Goal: Task Accomplishment & Management: Use online tool/utility

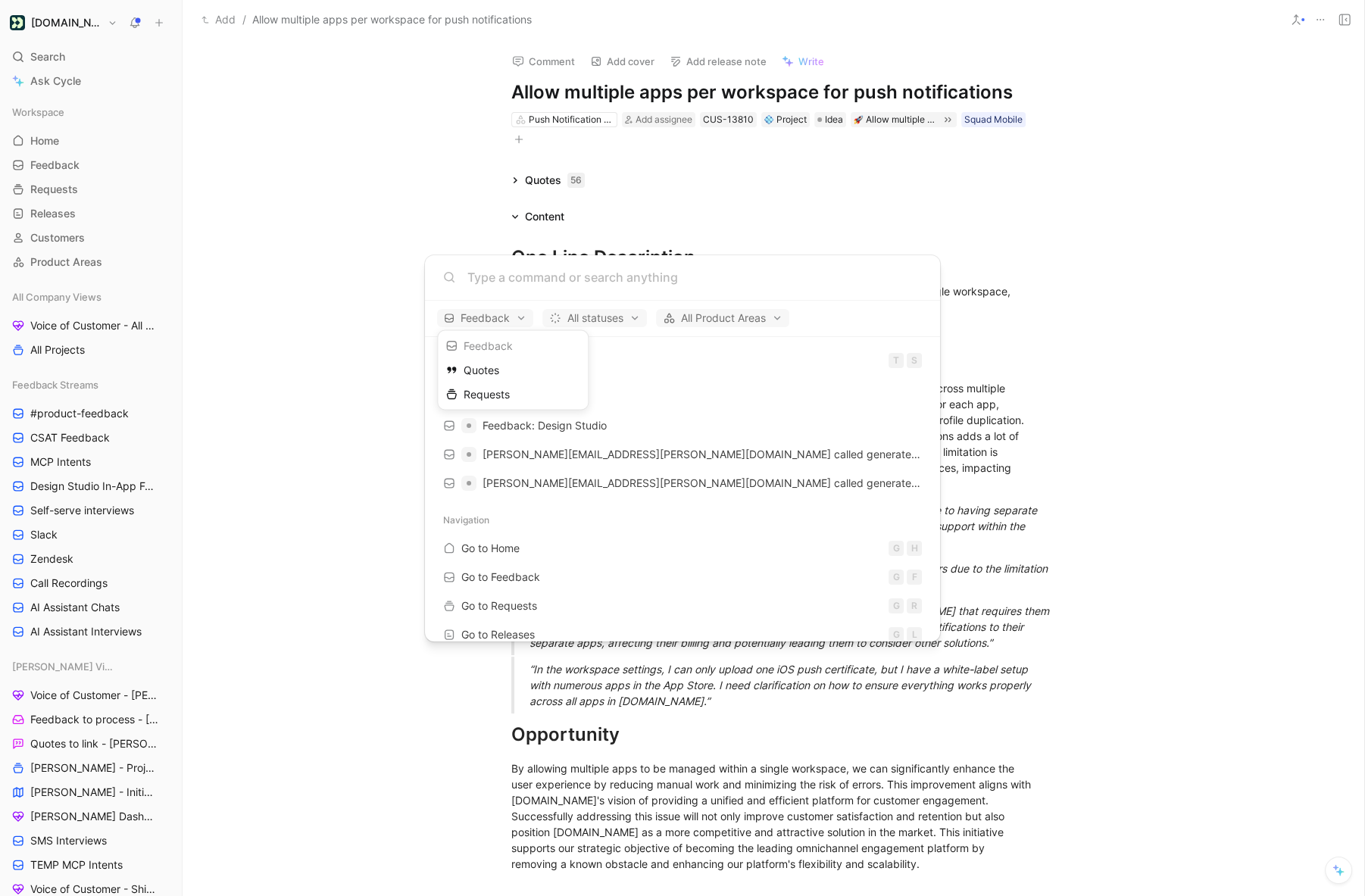
click at [797, 220] on div at bounding box center [682, 448] width 1365 height 896
click at [837, 188] on body "[DOMAIN_NAME] Search ⌘ K Ask Cycle Workspace Home G then H Feedback G then F Re…" at bounding box center [682, 448] width 1365 height 896
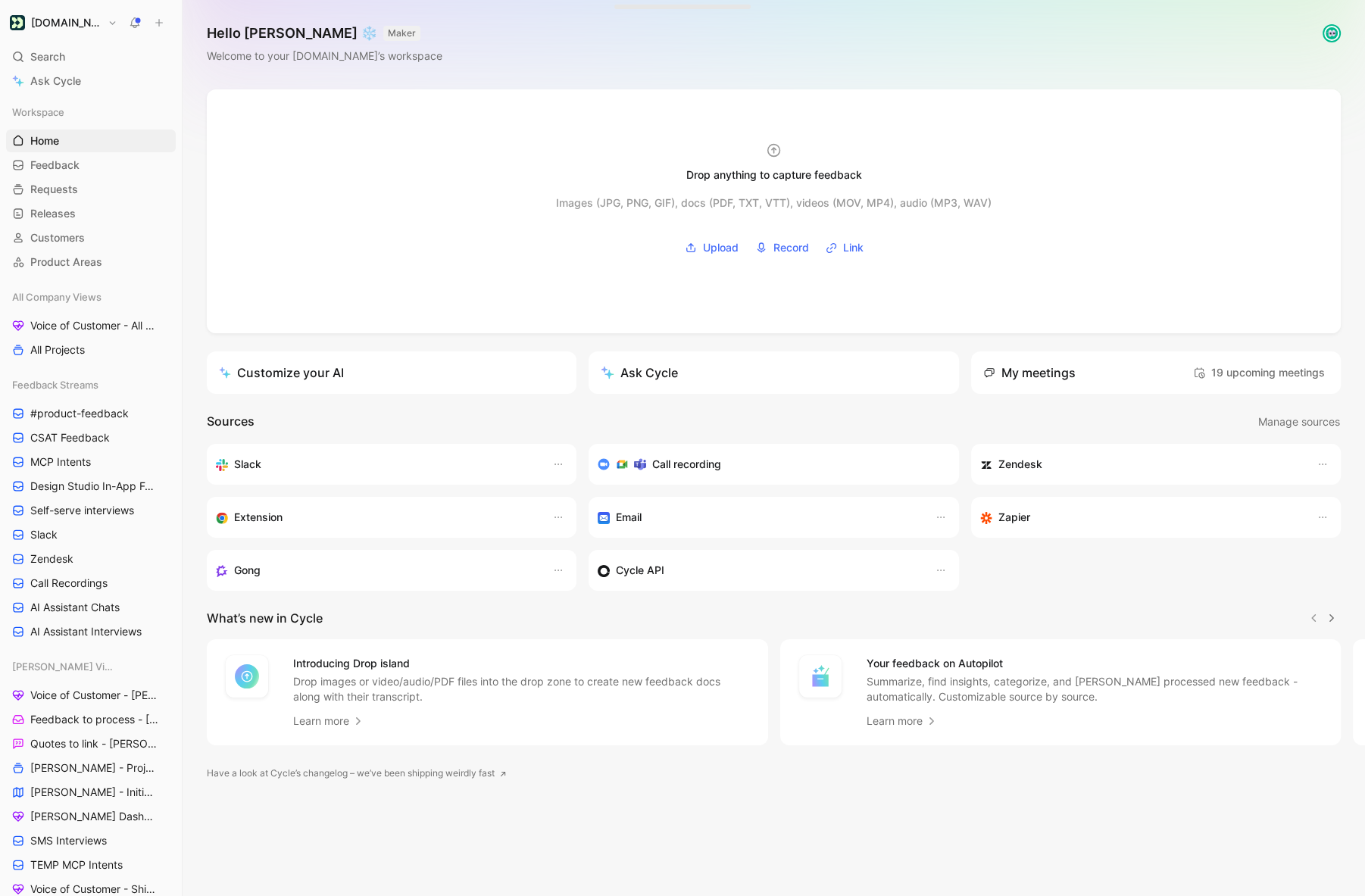
click at [91, 17] on button "[DOMAIN_NAME]" at bounding box center [63, 23] width 115 height 21
click at [94, 153] on div "Workspace settings G then S" at bounding box center [103, 155] width 186 height 24
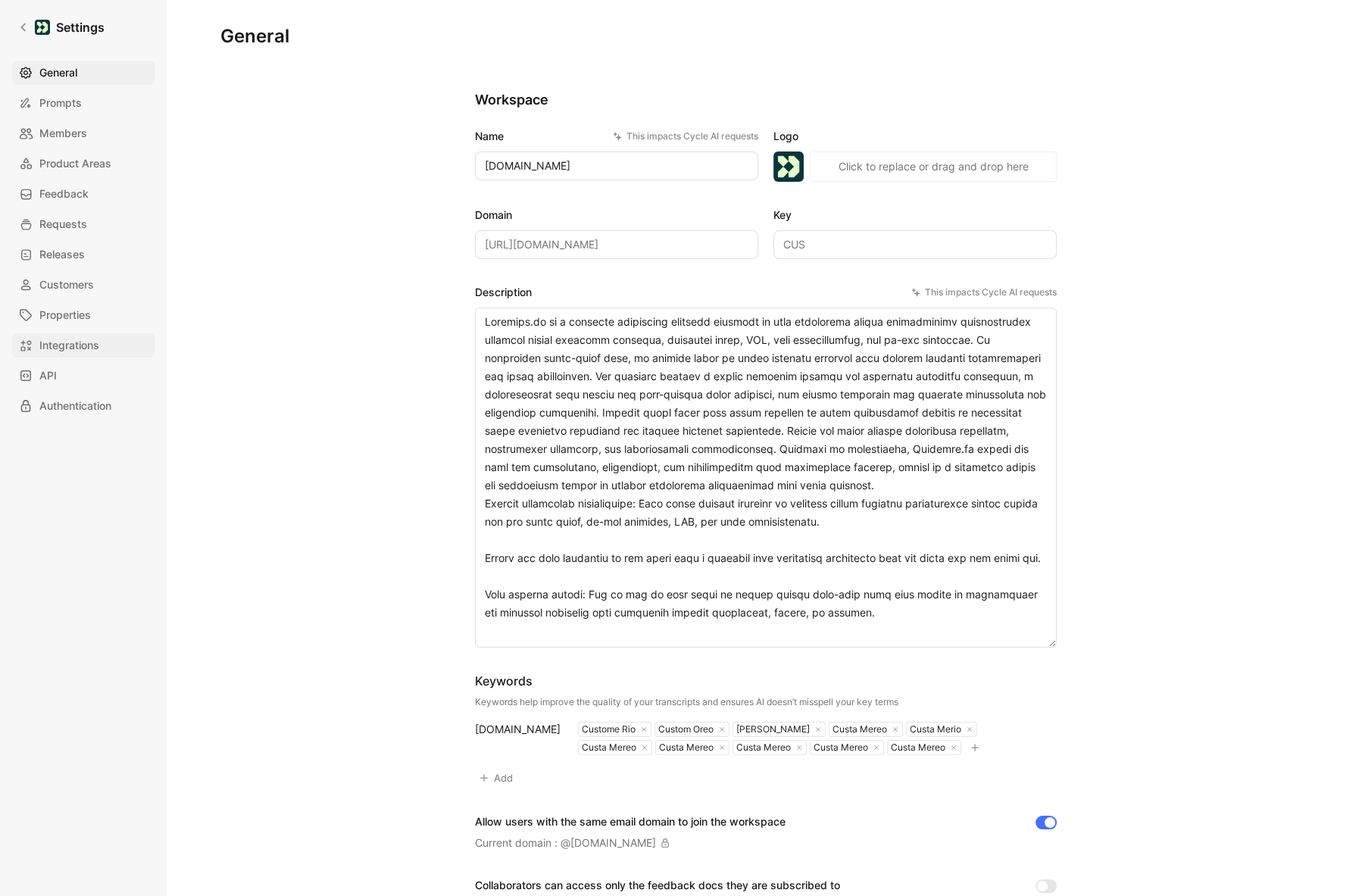
click at [78, 347] on span "Integrations" at bounding box center [68, 345] width 60 height 18
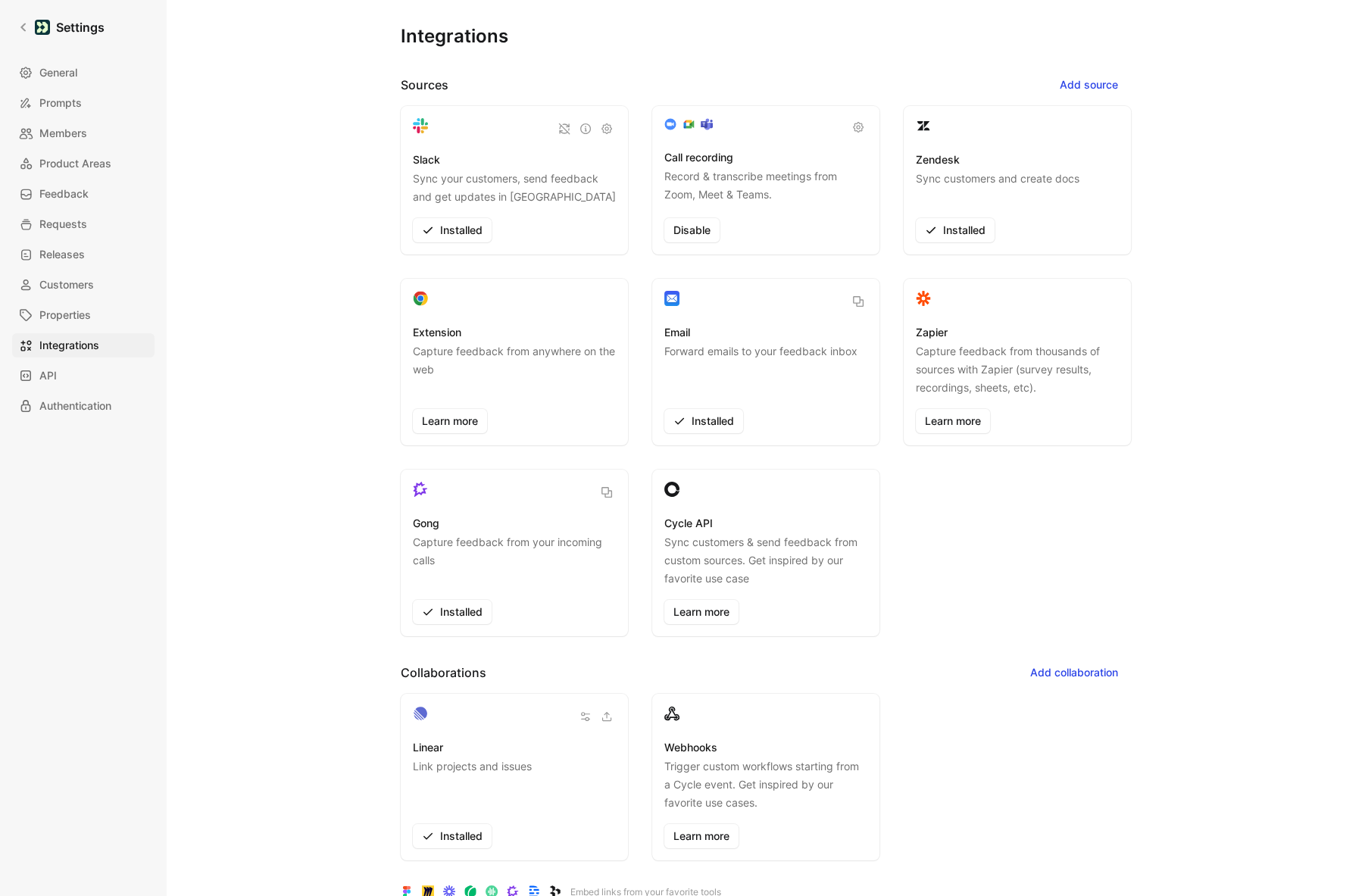
click at [800, 346] on p "Forward emails to your feedback inbox" at bounding box center [760, 369] width 193 height 54
click at [857, 300] on icon "button" at bounding box center [858, 302] width 12 height 12
click at [18, 30] on icon at bounding box center [23, 27] width 10 height 10
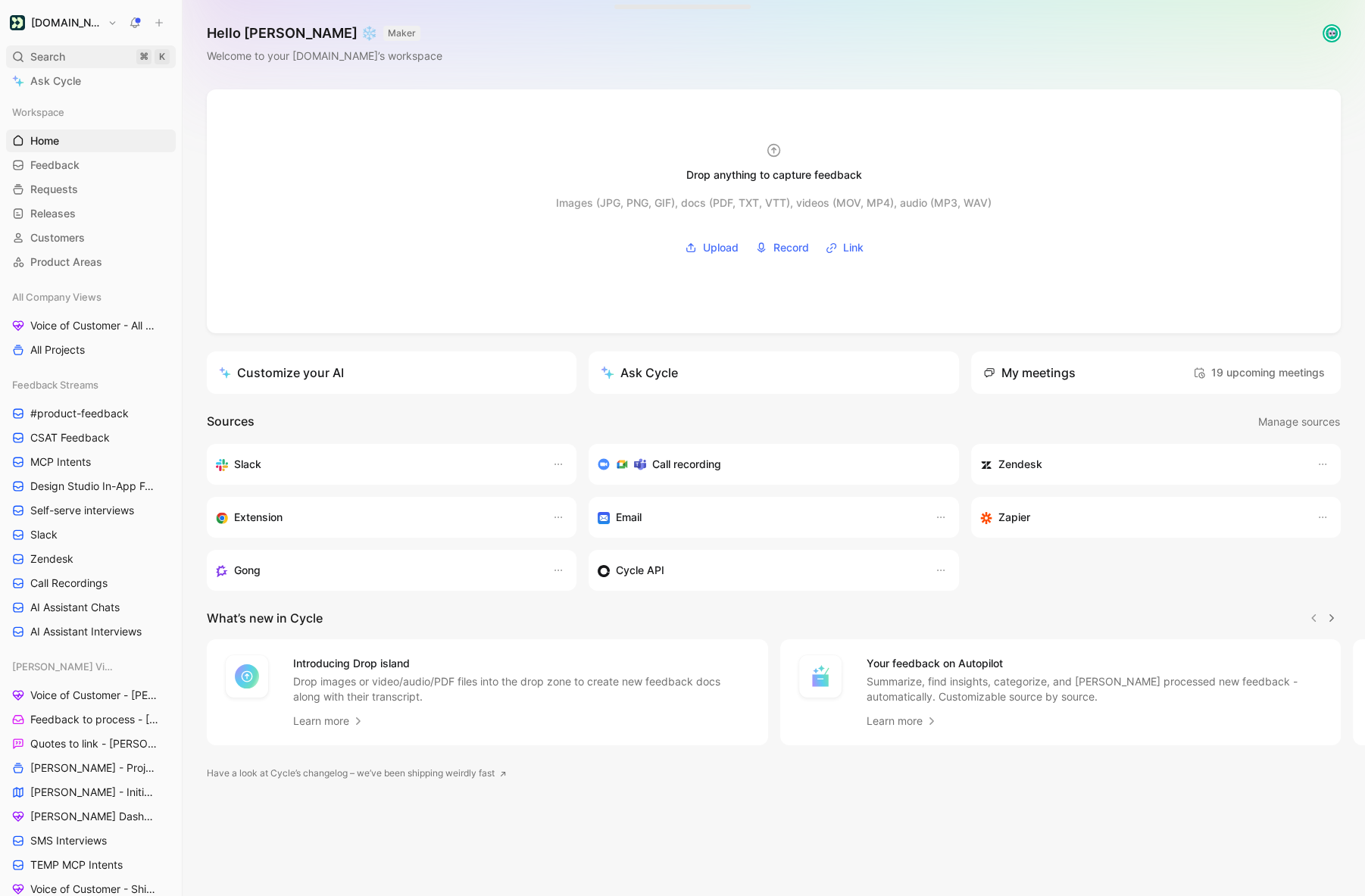
click at [92, 54] on div "Search ⌘ K" at bounding box center [90, 57] width 169 height 23
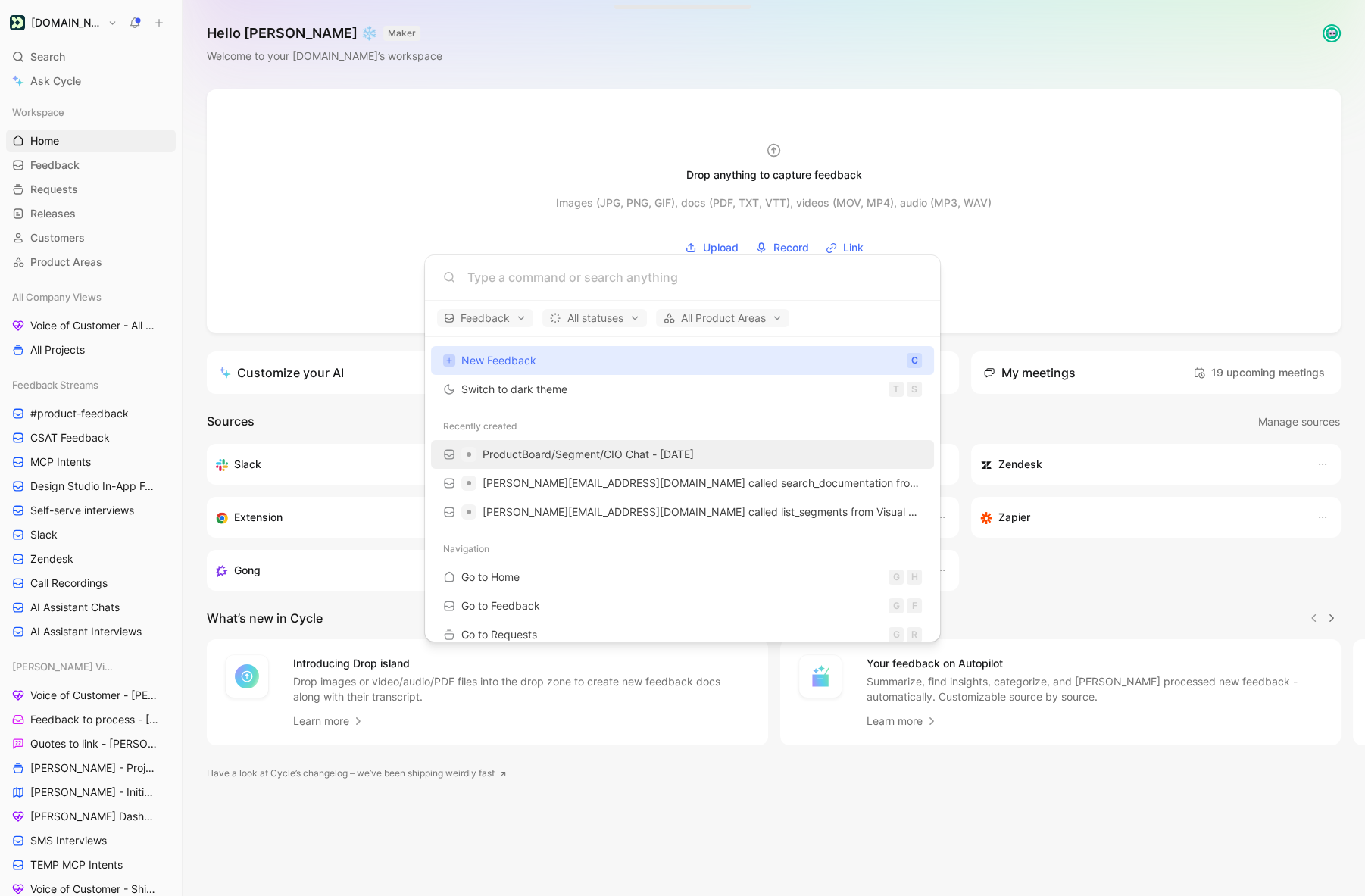
click at [619, 459] on span "ProductBoard/Segment/CIO Chat - 8/27/2025" at bounding box center [588, 454] width 211 height 18
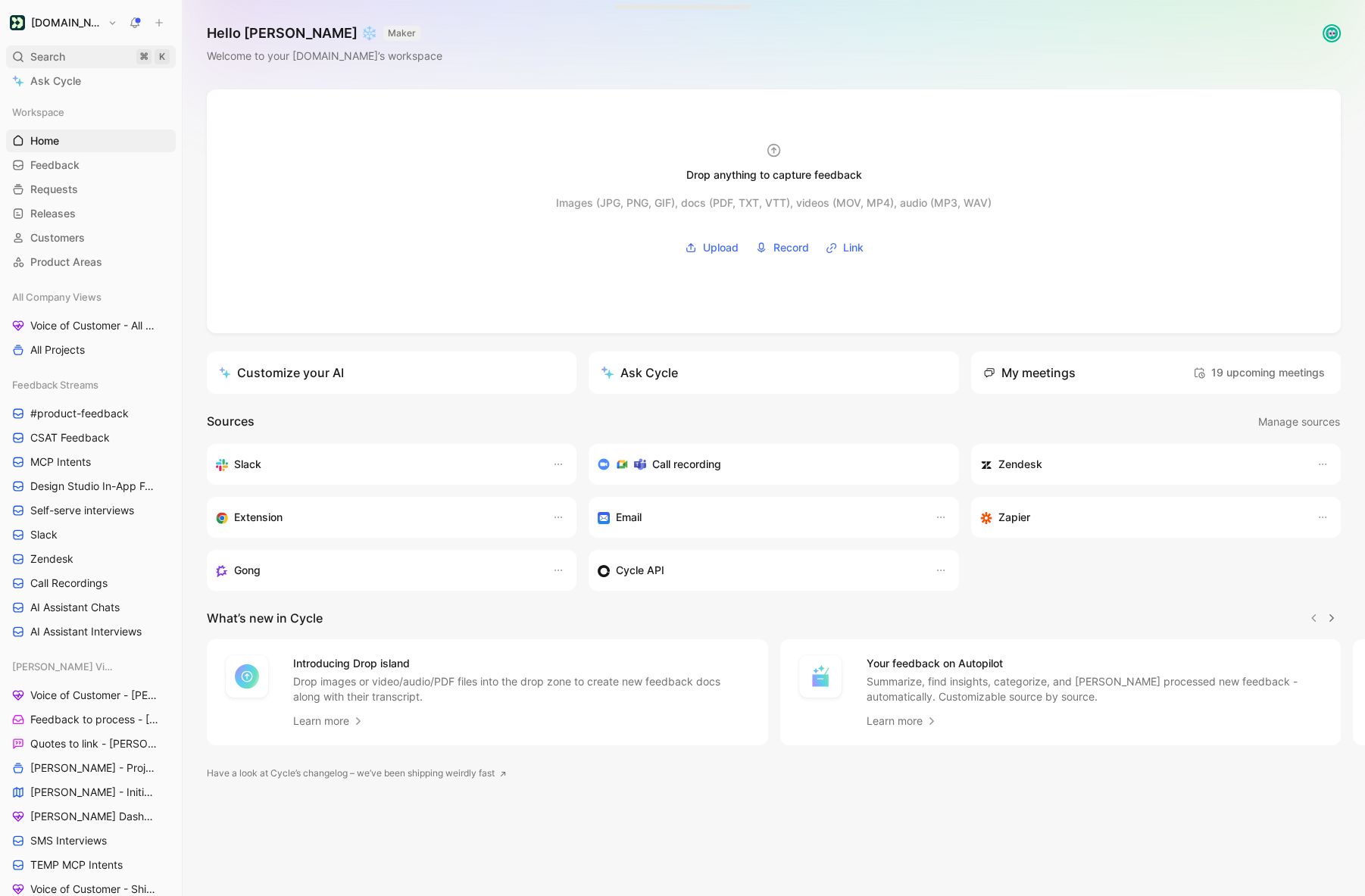
click at [97, 62] on div "Search ⌘ K" at bounding box center [90, 57] width 169 height 23
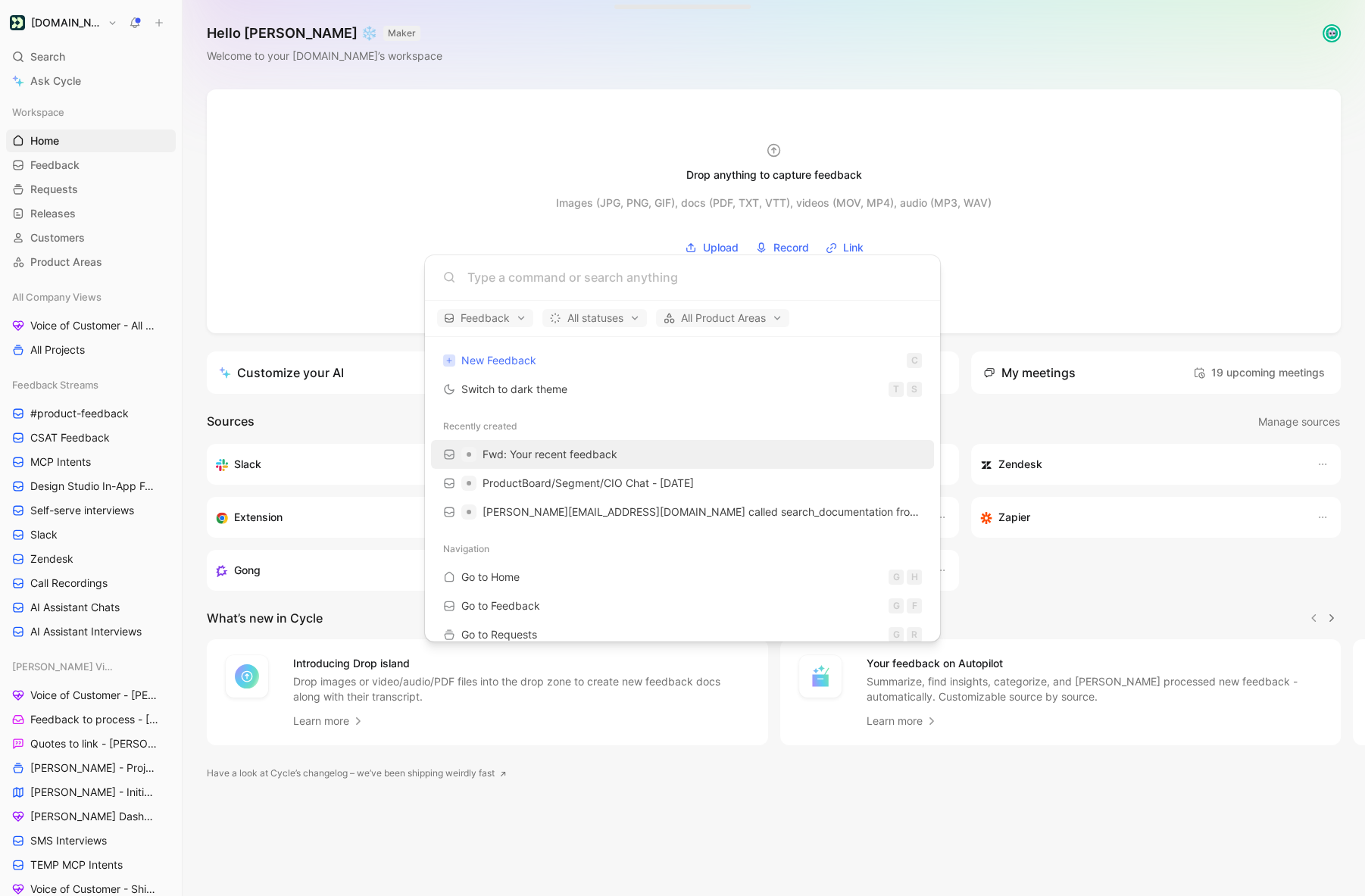
click at [623, 458] on div "Fwd: Your recent feedback" at bounding box center [682, 455] width 494 height 28
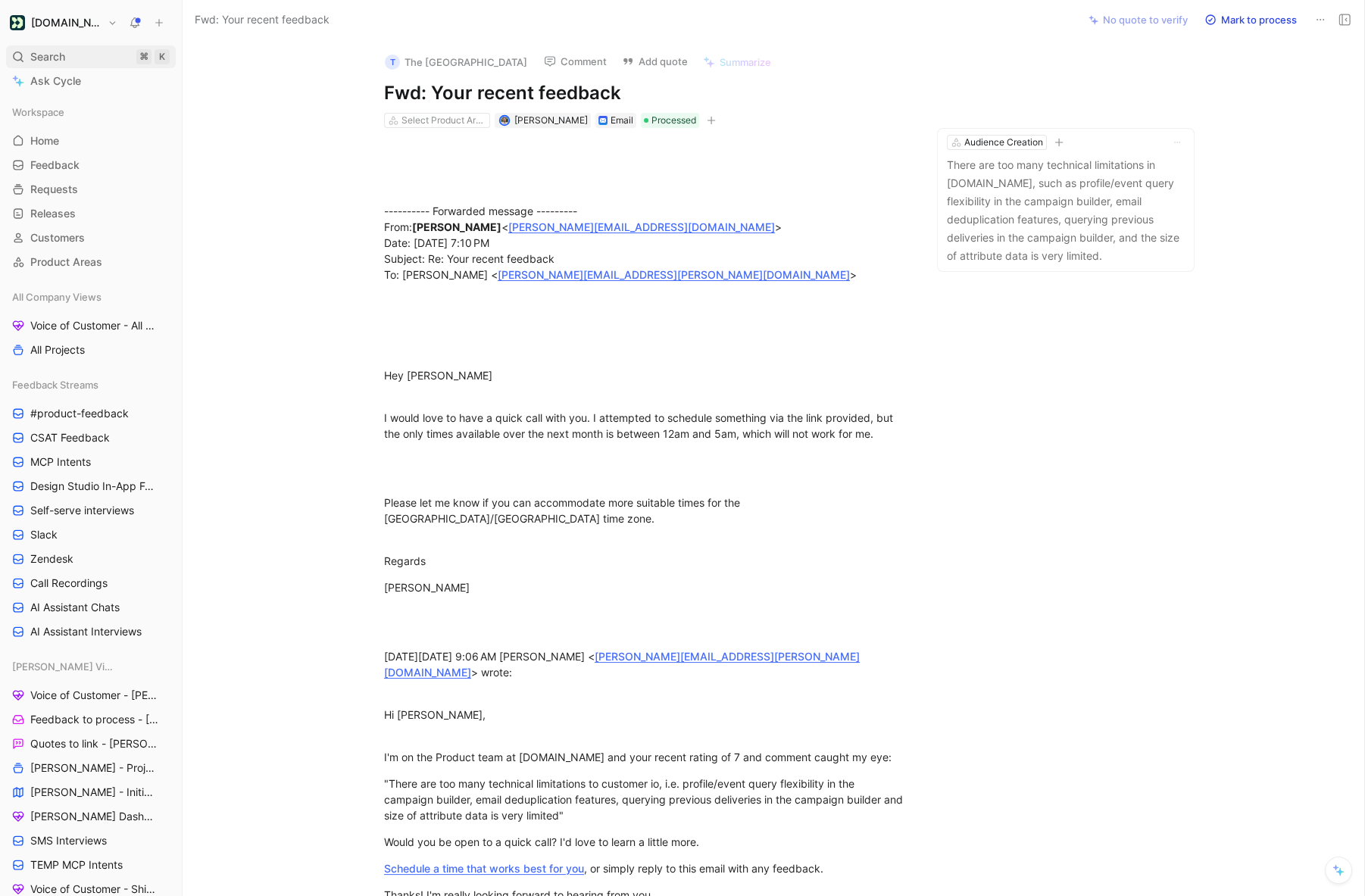
click at [49, 59] on span "Search" at bounding box center [48, 56] width 35 height 18
click at [49, 59] on body "Customer.io Search ⌘ K Ask Cycle Workspace Home G then H Feedback G then F Requ…" at bounding box center [682, 448] width 1365 height 896
click at [82, 61] on div "Search ⌘ K" at bounding box center [90, 57] width 169 height 23
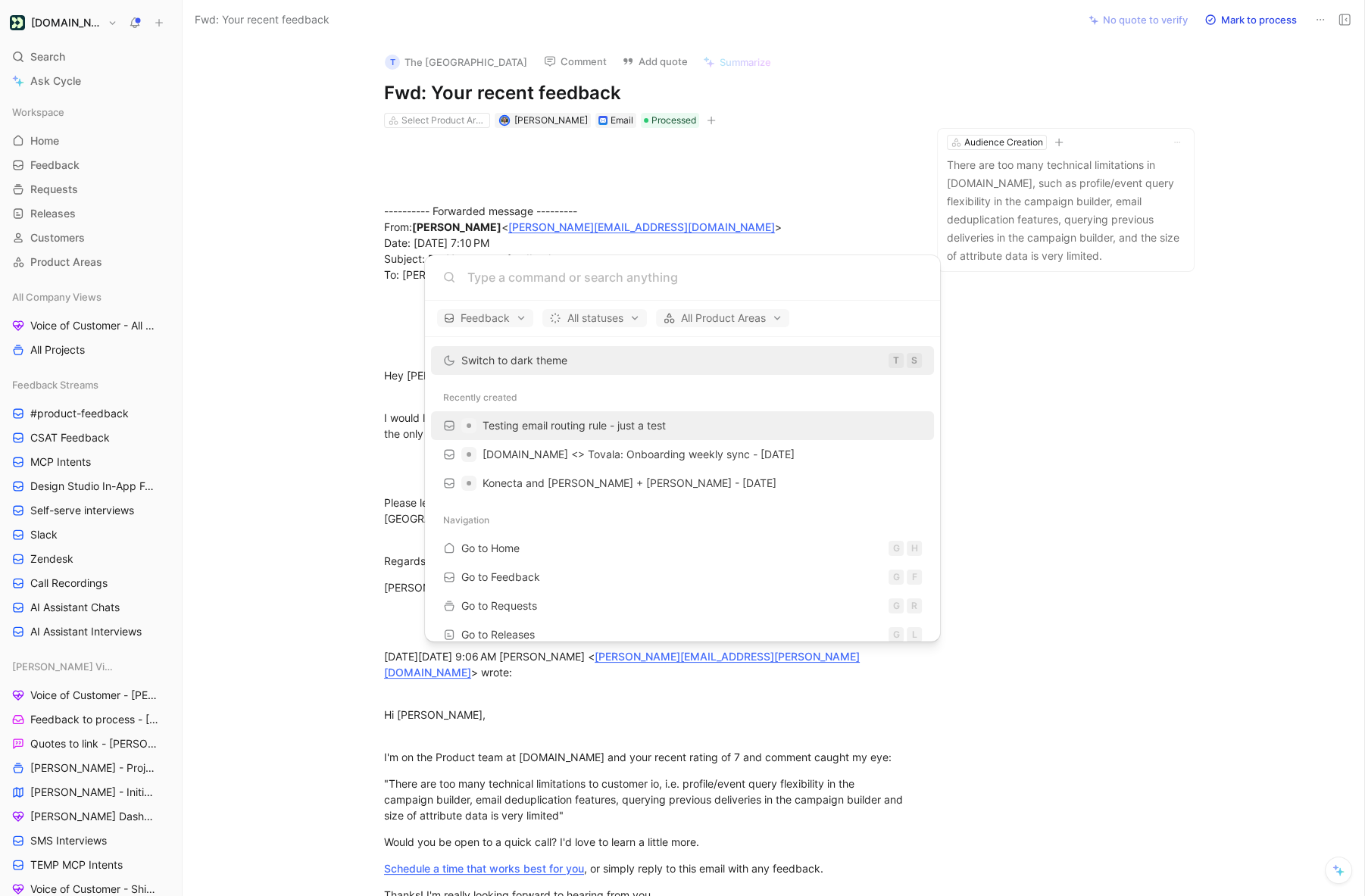
click at [663, 426] on span "Testing email routing rule - just a test" at bounding box center [574, 425] width 184 height 13
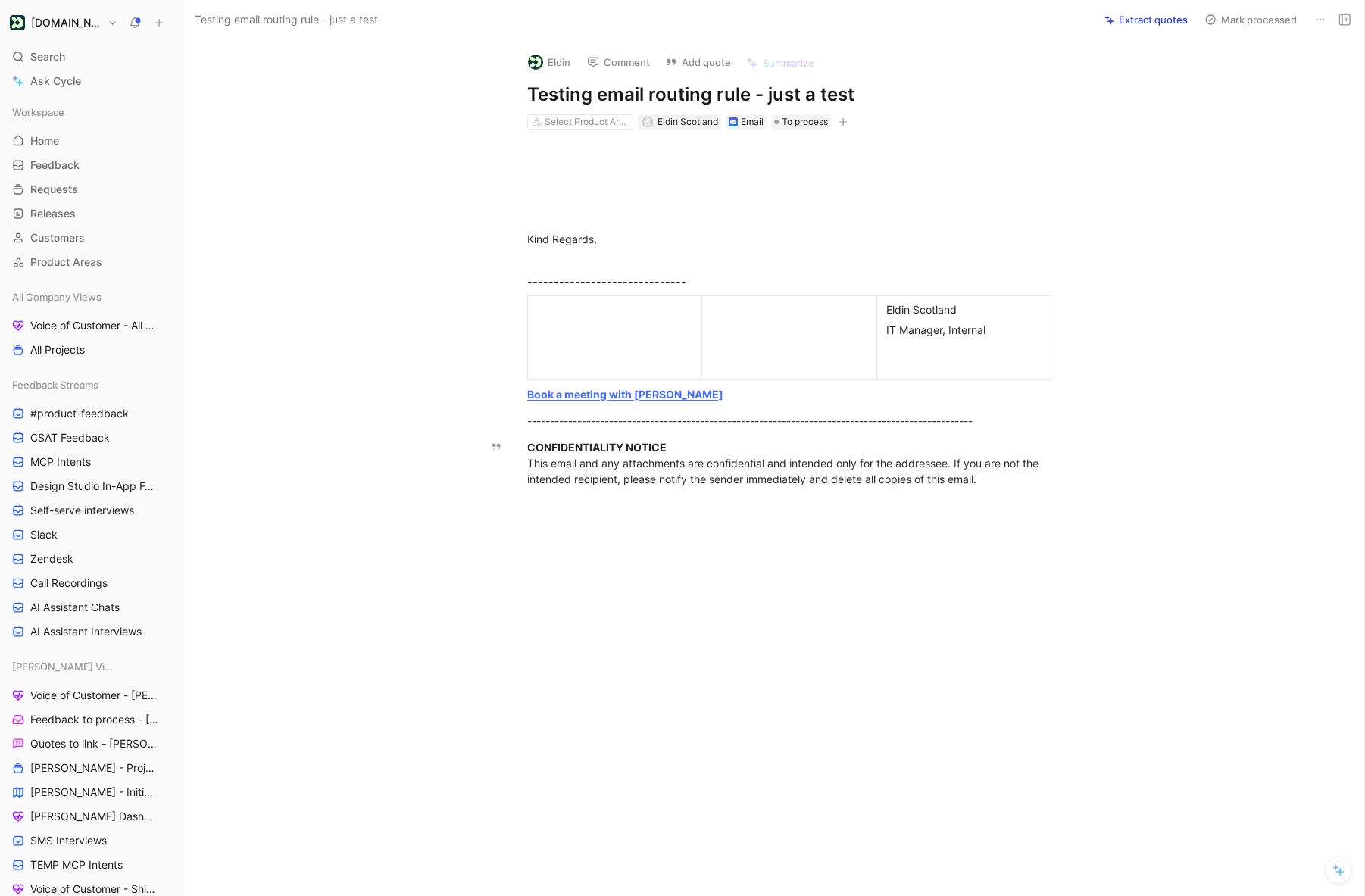
click at [1311, 19] on button at bounding box center [1320, 20] width 21 height 21
click at [1319, 17] on icon at bounding box center [1320, 19] width 12 height 12
click at [1258, 67] on div "Delete" at bounding box center [1282, 73] width 83 height 18
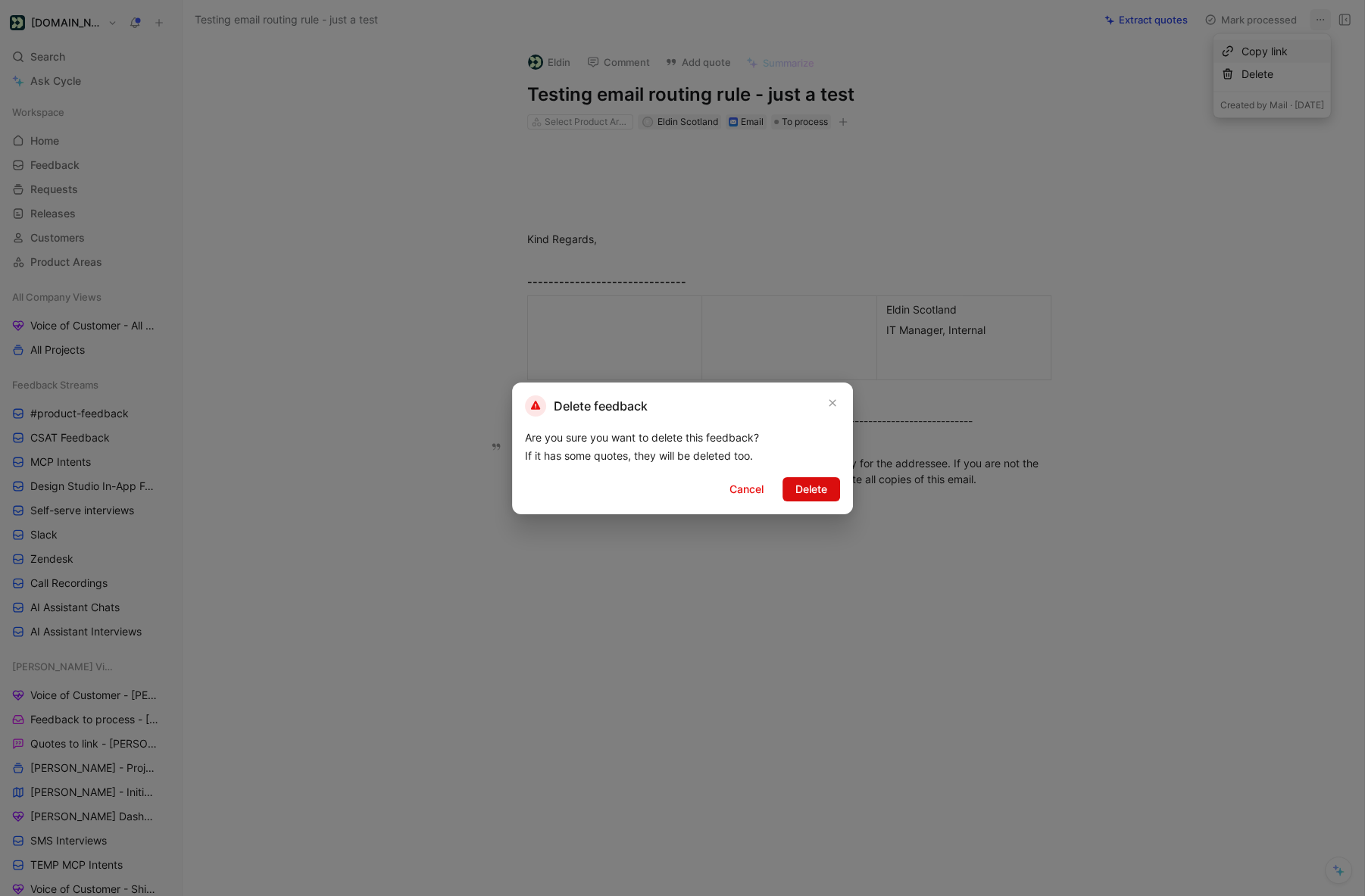
click at [801, 497] on span "Delete" at bounding box center [810, 489] width 31 height 18
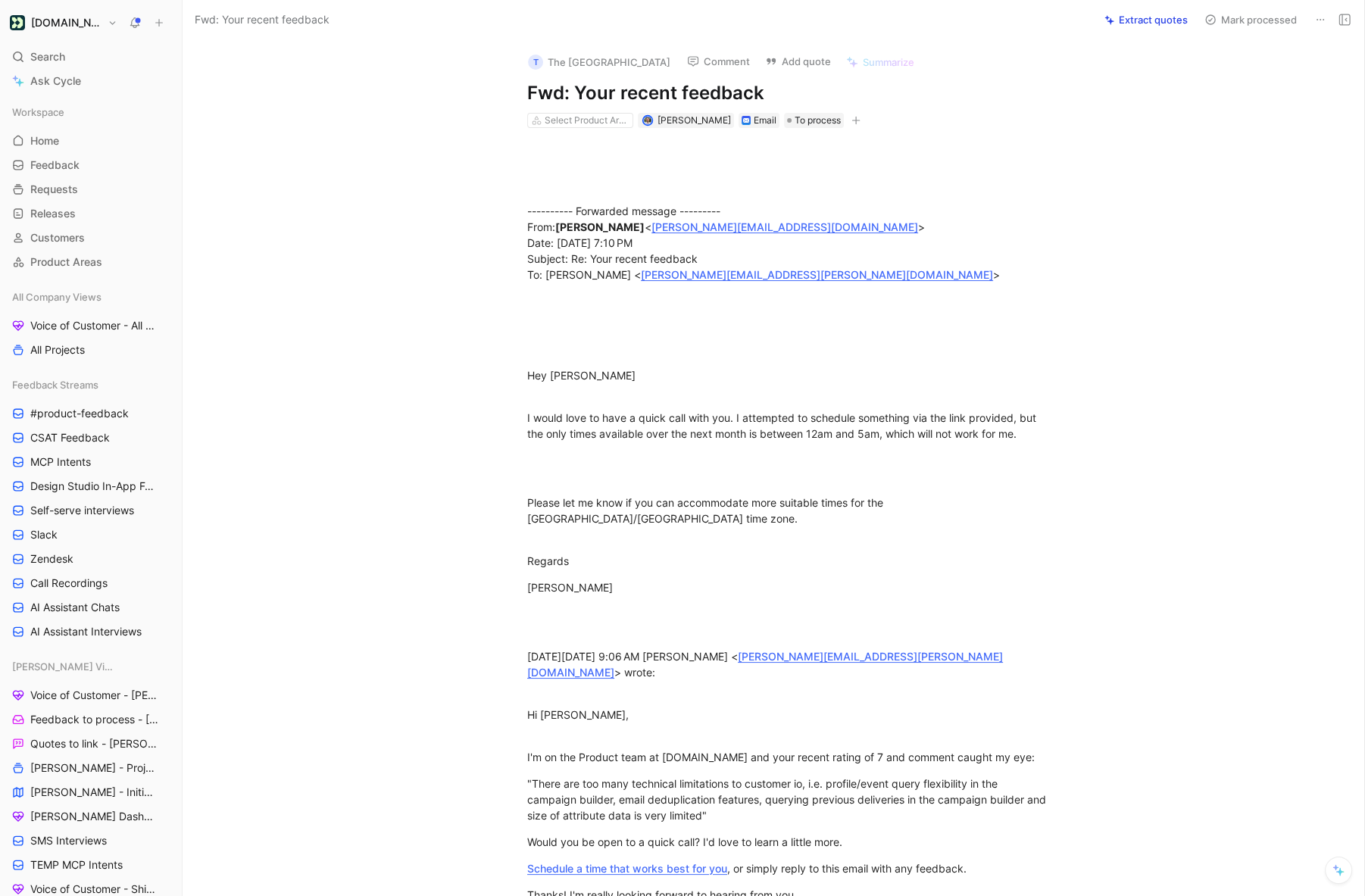
click at [1122, 13] on button "Extract quotes" at bounding box center [1146, 20] width 97 height 21
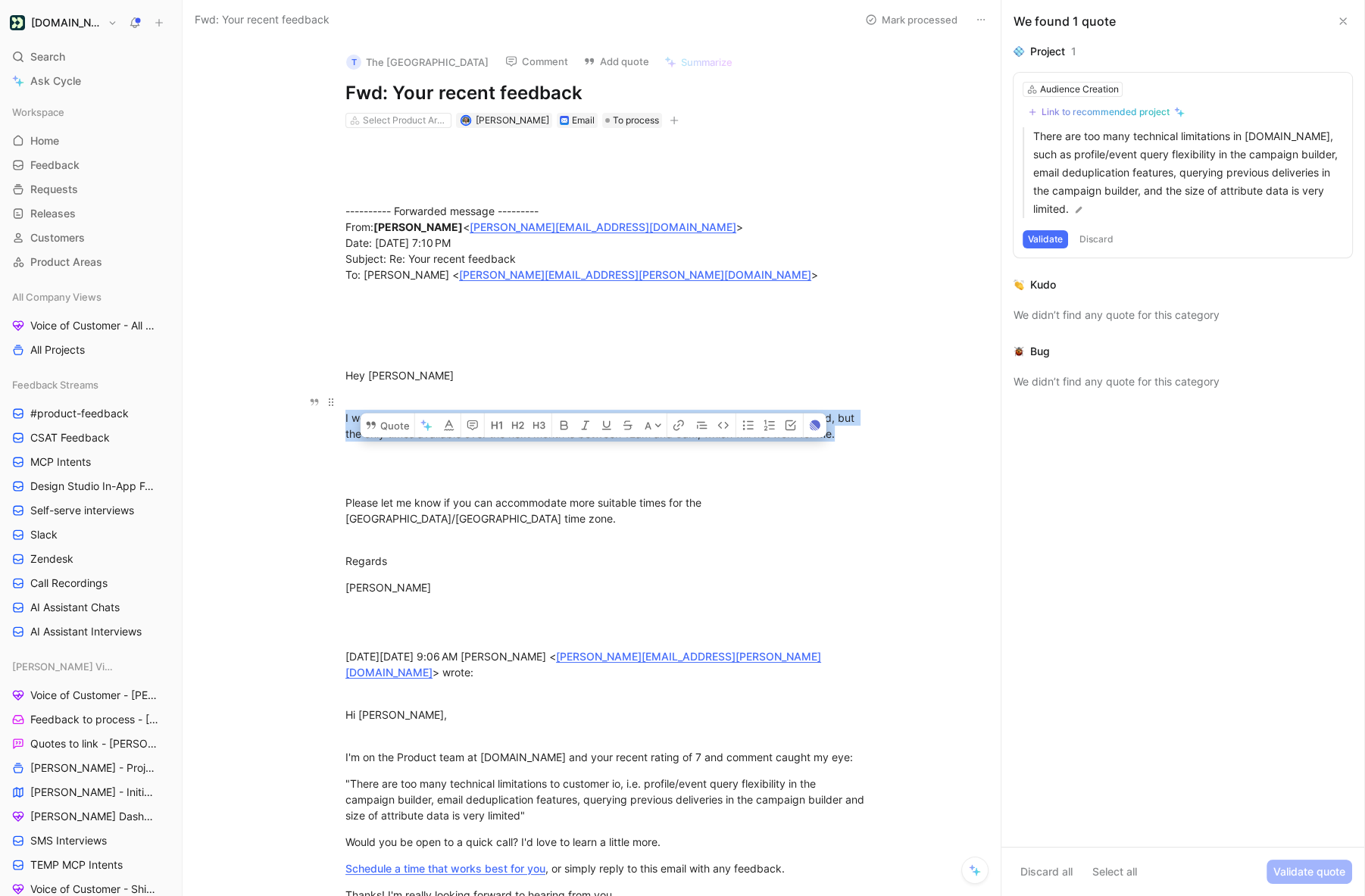
drag, startPoint x: 344, startPoint y: 415, endPoint x: 865, endPoint y: 437, distance: 521.5
click at [865, 437] on div "I would love to have a quick call with you. I attempted to schedule something v…" at bounding box center [607, 418] width 524 height 48
click at [388, 413] on button "Quote" at bounding box center [387, 424] width 54 height 24
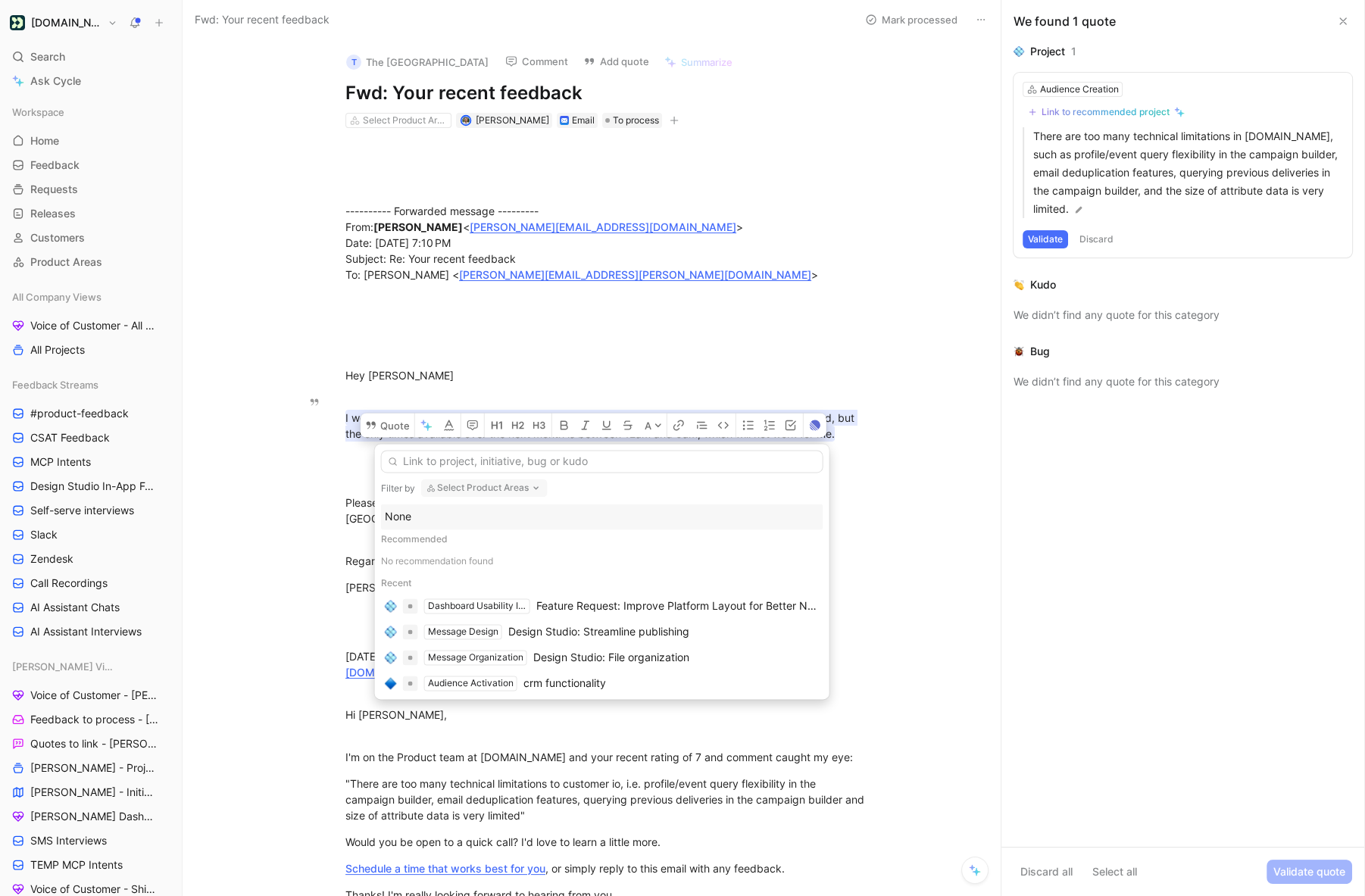
click at [454, 481] on button "Select Product Areas" at bounding box center [484, 487] width 127 height 18
click at [458, 516] on div "None" at bounding box center [602, 516] width 435 height 18
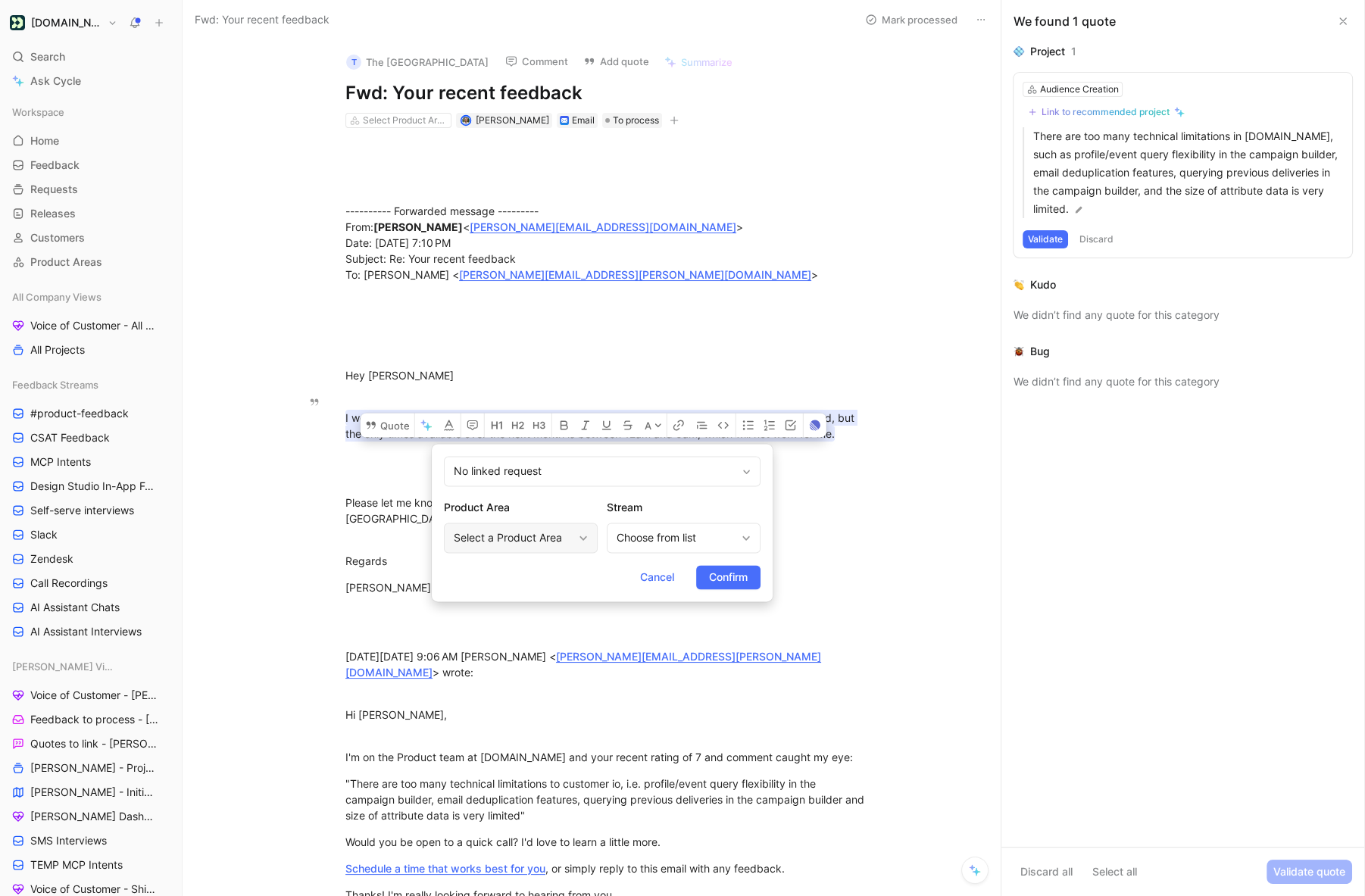
click at [562, 536] on div "Select a Product Area" at bounding box center [513, 537] width 119 height 18
click at [629, 553] on div "Choose from list" at bounding box center [684, 538] width 154 height 30
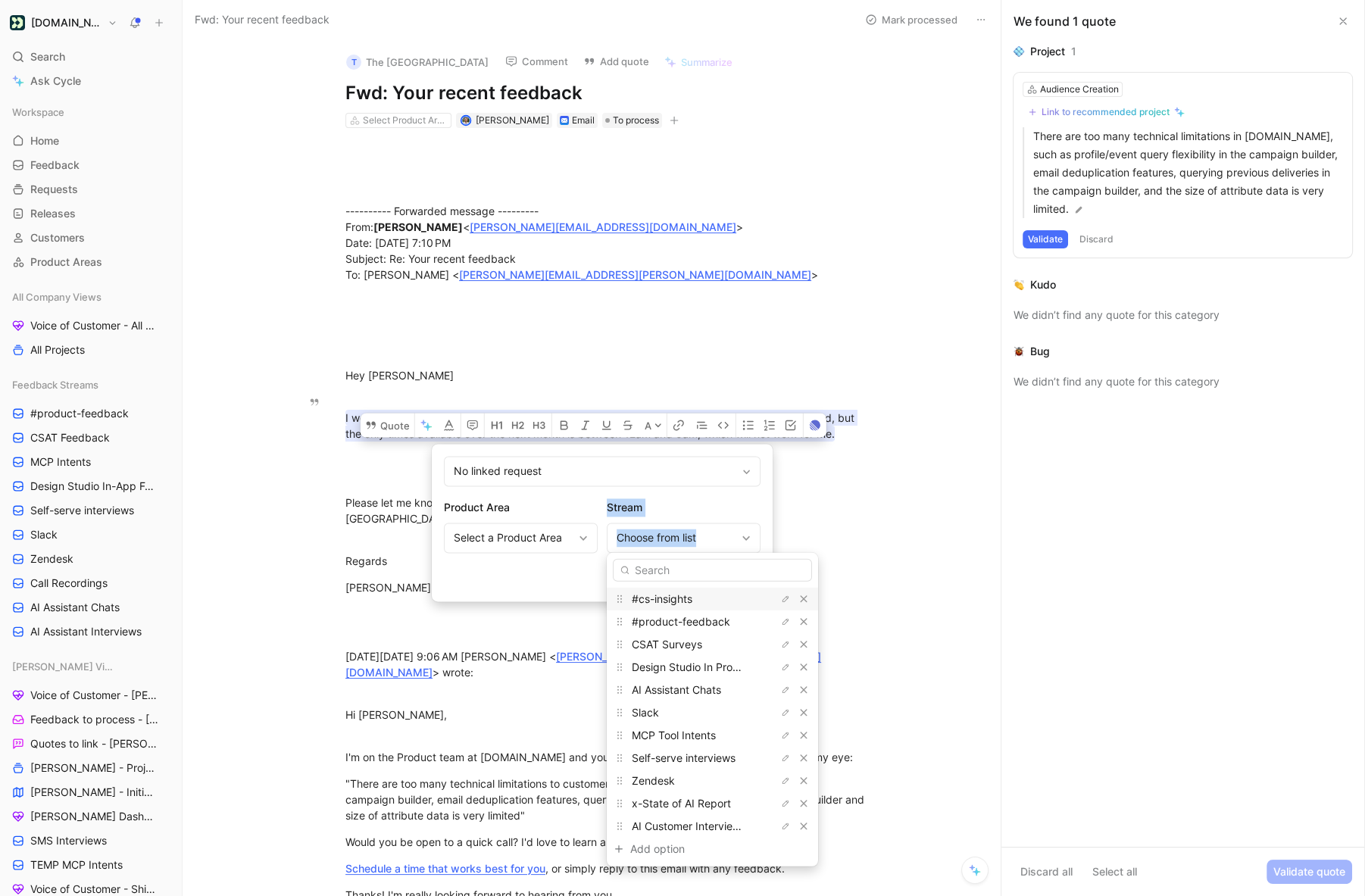
drag, startPoint x: 630, startPoint y: 552, endPoint x: 576, endPoint y: 511, distance: 67.8
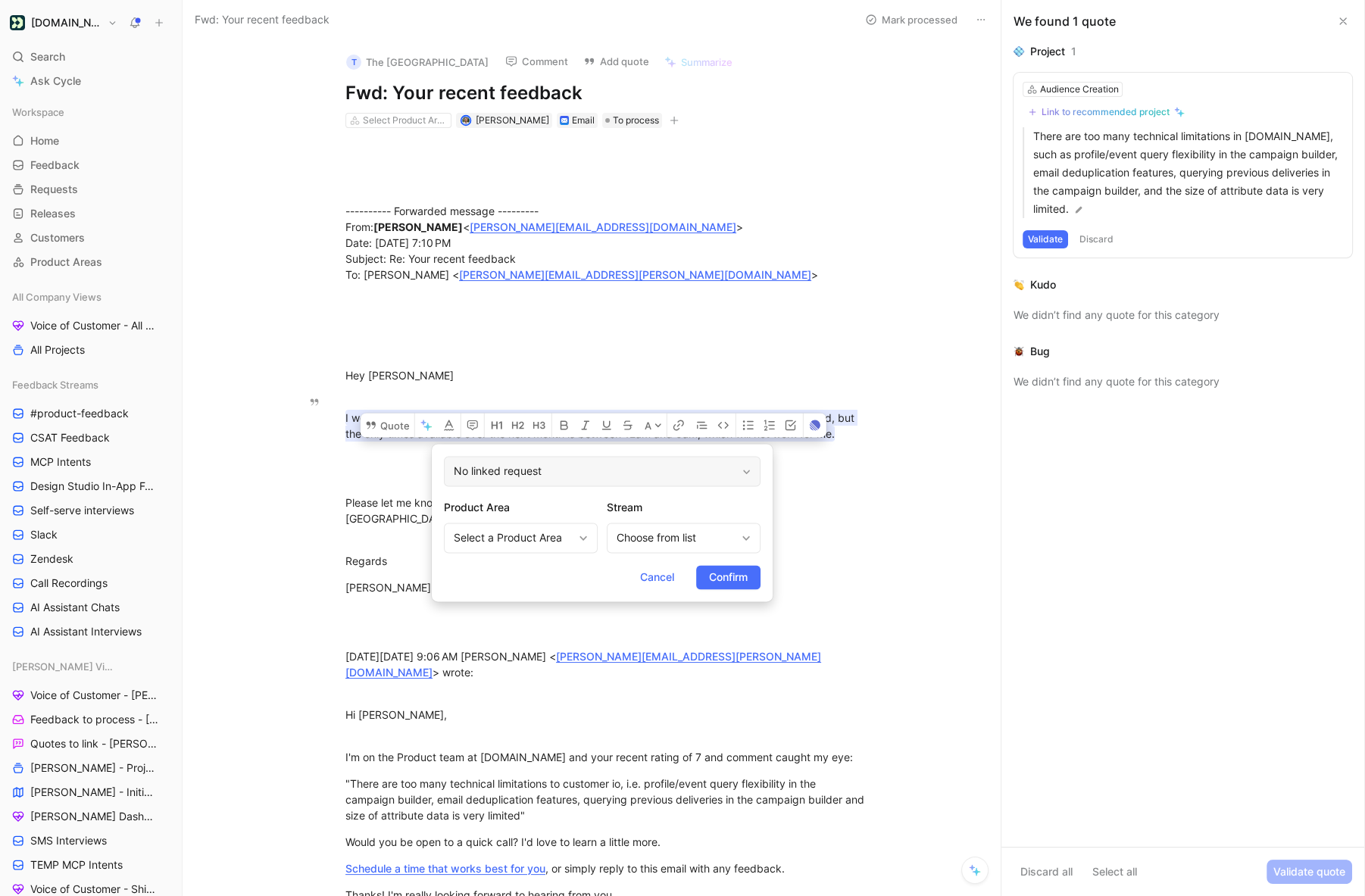
click at [549, 470] on div "No linked request" at bounding box center [602, 471] width 317 height 30
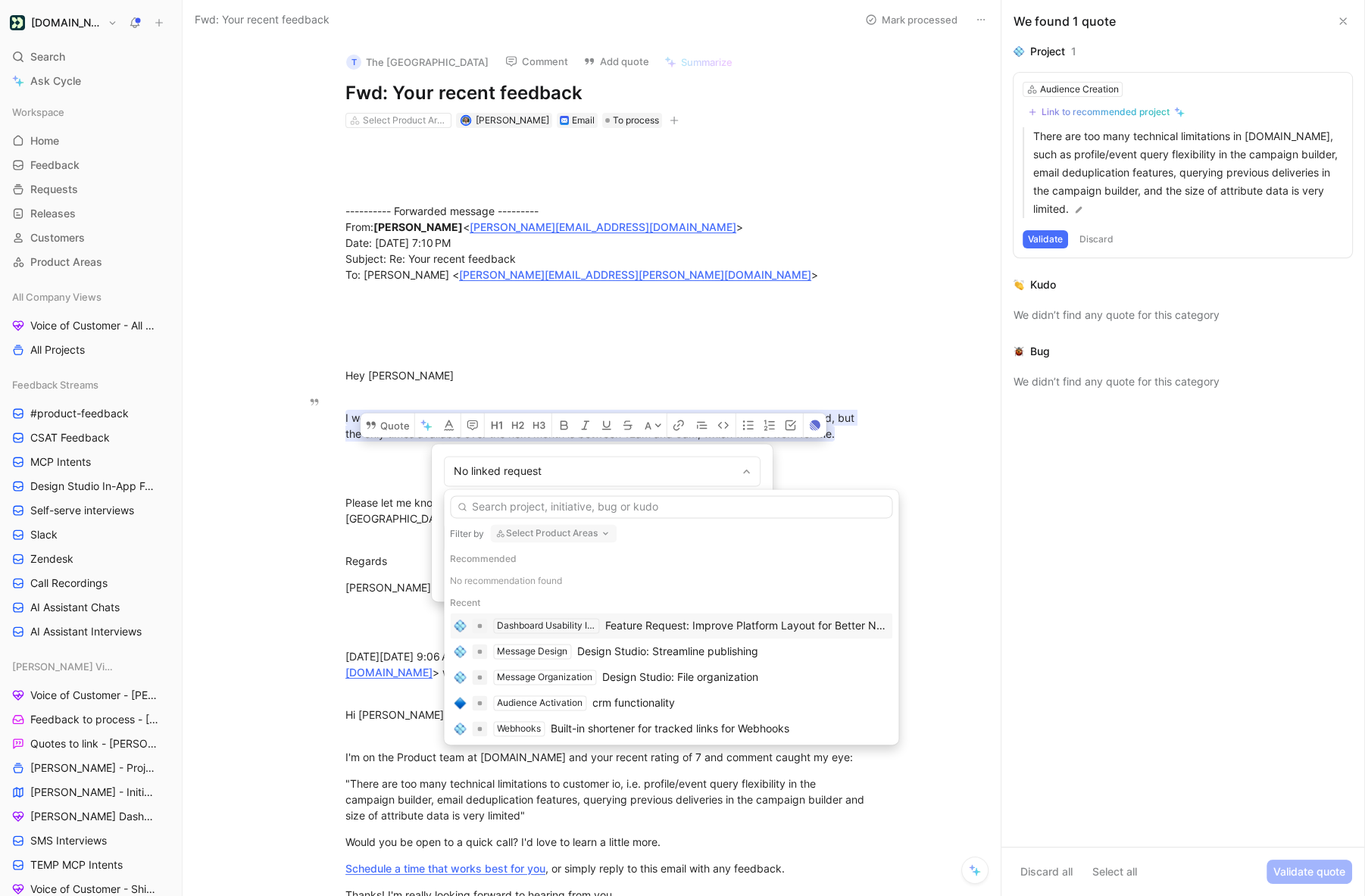
click at [536, 536] on button "Select Product Areas" at bounding box center [553, 533] width 127 height 18
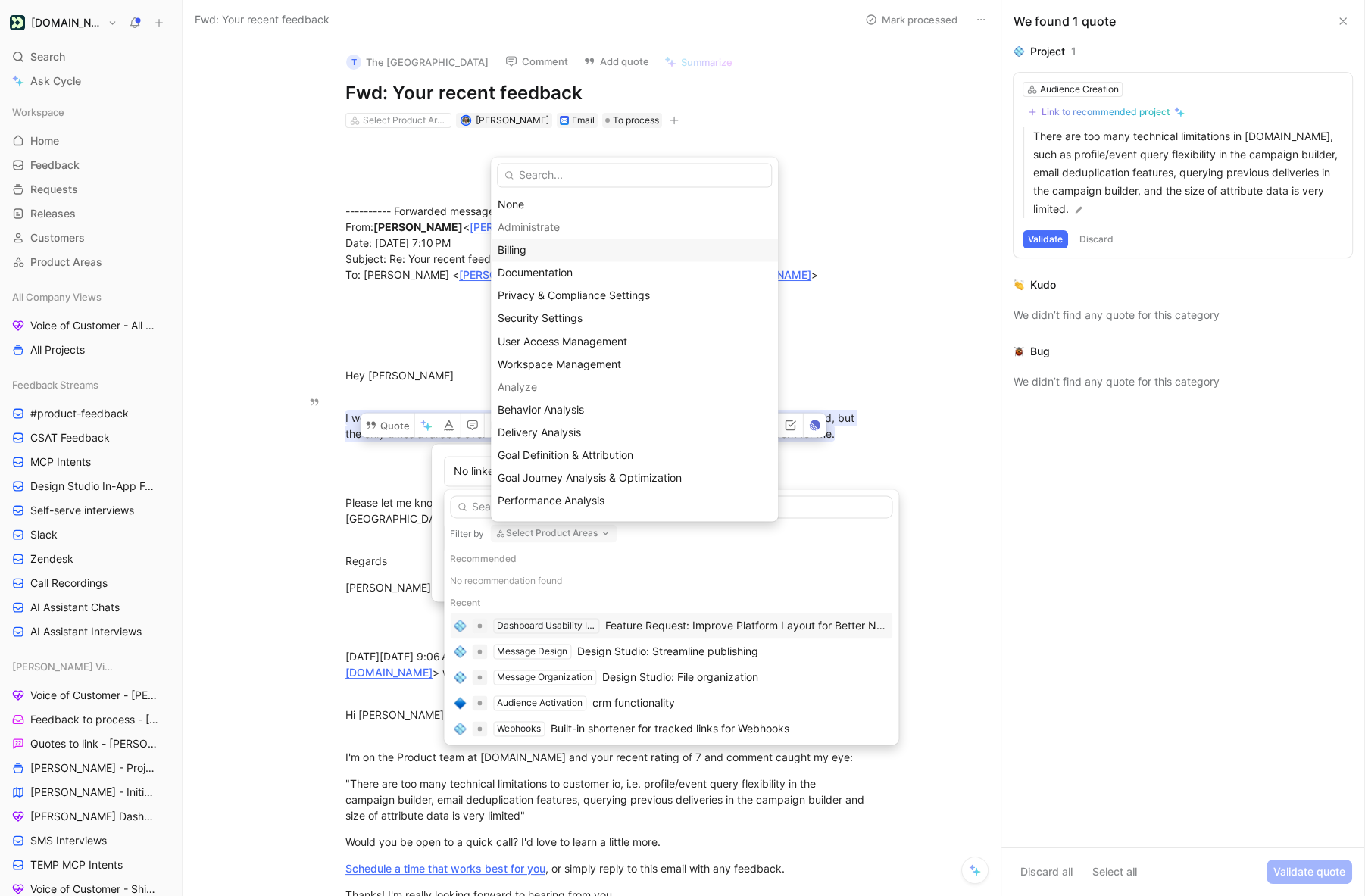
click at [518, 247] on span "Billing" at bounding box center [512, 250] width 29 height 13
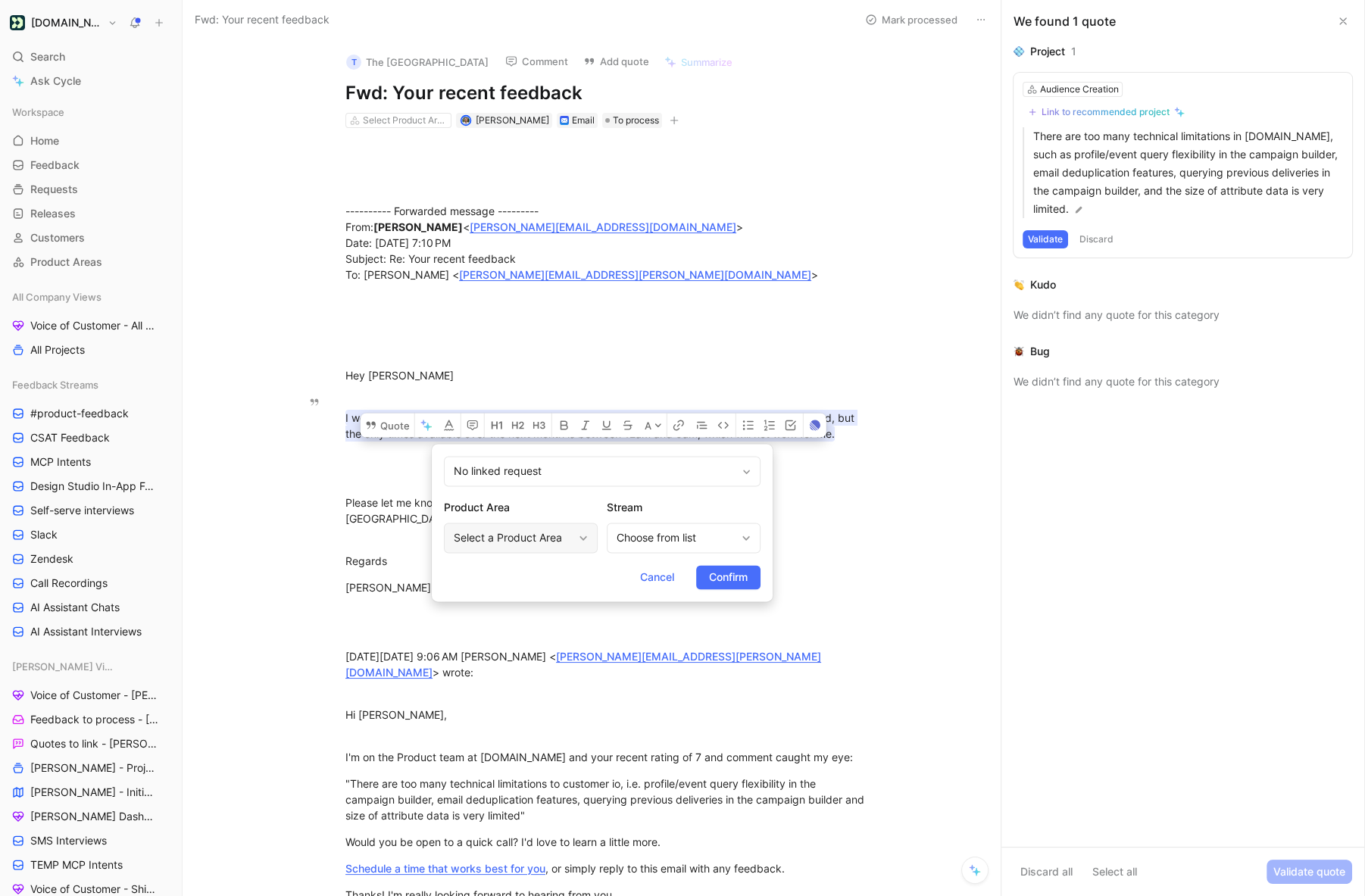
click at [527, 547] on div "Select a Product Area" at bounding box center [521, 538] width 154 height 30
click at [661, 583] on span "Cancel" at bounding box center [657, 576] width 34 height 18
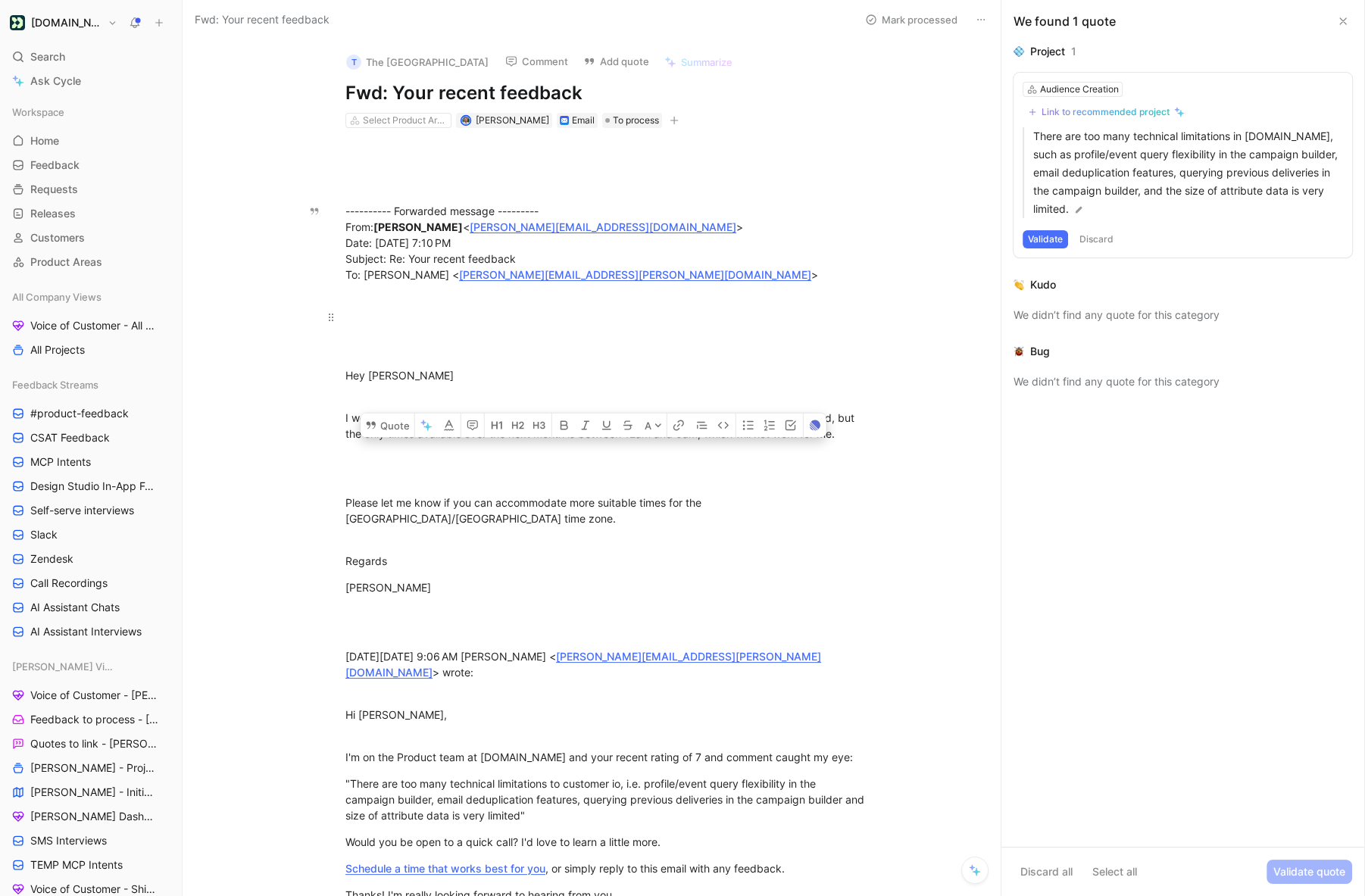
click at [571, 337] on div at bounding box center [607, 333] width 524 height 48
click at [1038, 243] on button "Validate" at bounding box center [1045, 239] width 46 height 18
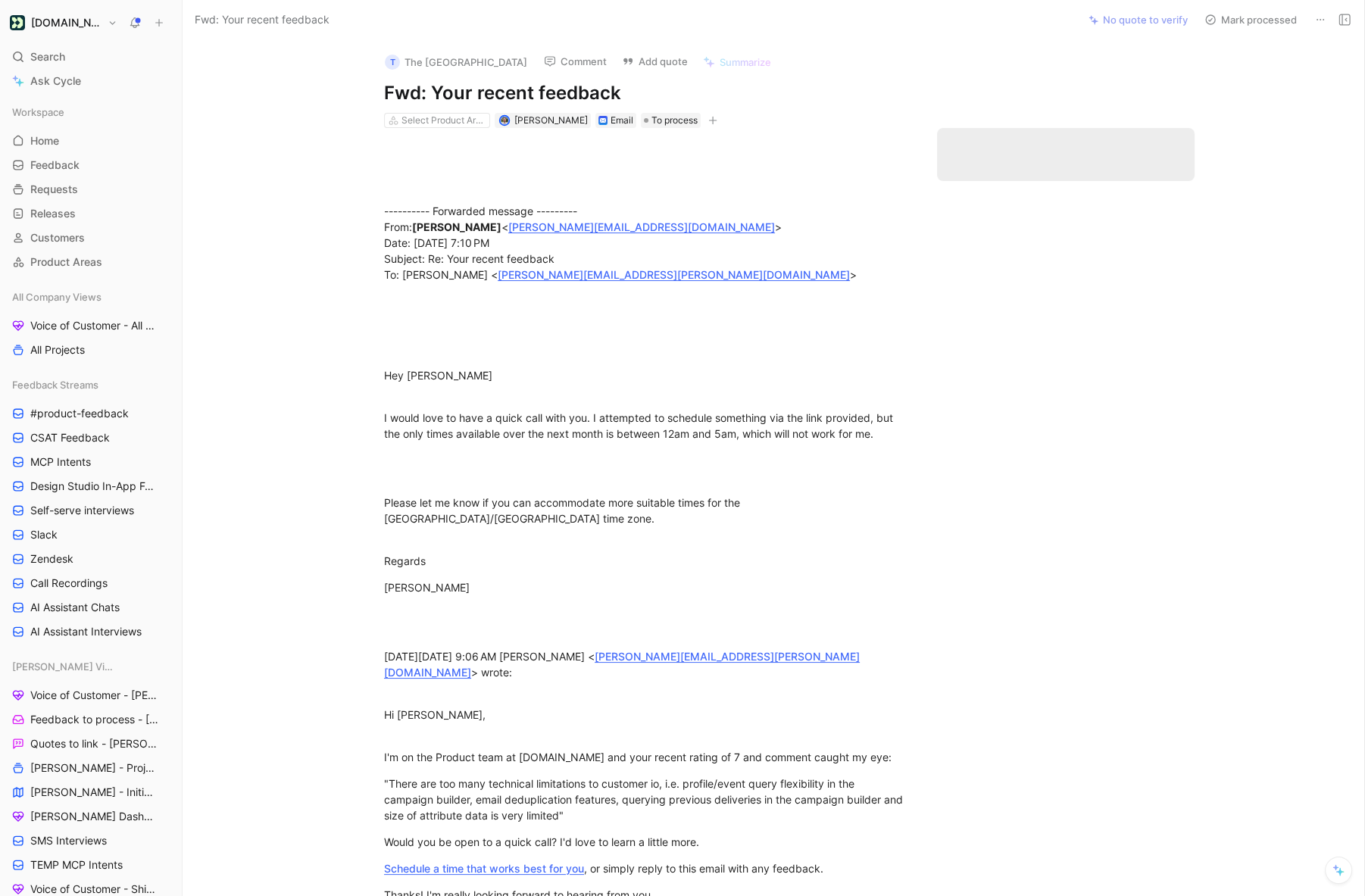
click at [1234, 22] on button "Mark processed" at bounding box center [1250, 20] width 106 height 21
